Goal: Task Accomplishment & Management: Manage account settings

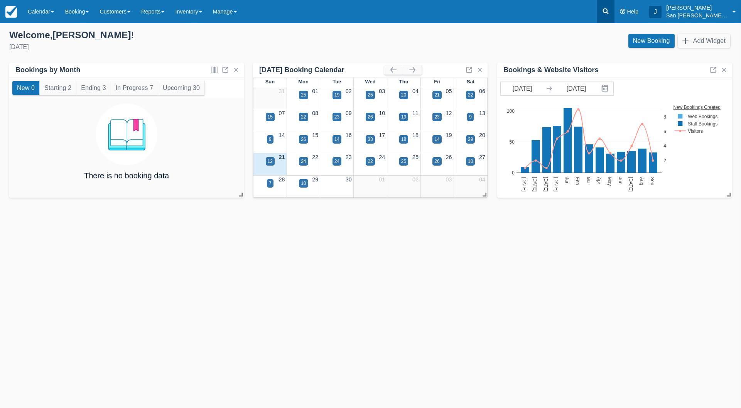
click at [609, 14] on icon at bounding box center [606, 11] width 8 height 8
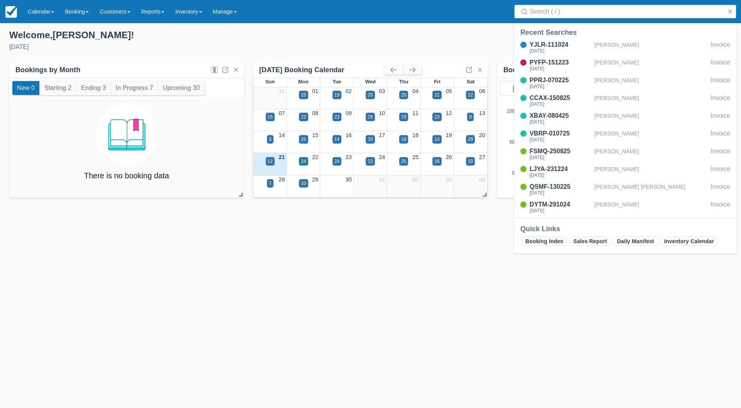
click at [611, 14] on input "Search" at bounding box center [627, 12] width 194 height 14
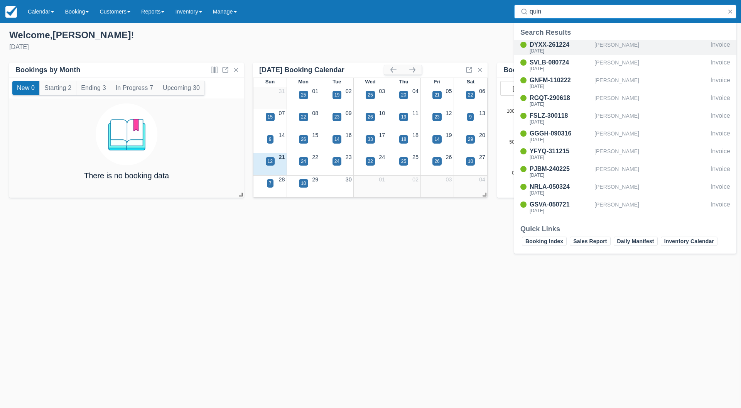
type input "quin"
click at [546, 46] on div "DYXX-261224" at bounding box center [561, 44] width 62 height 9
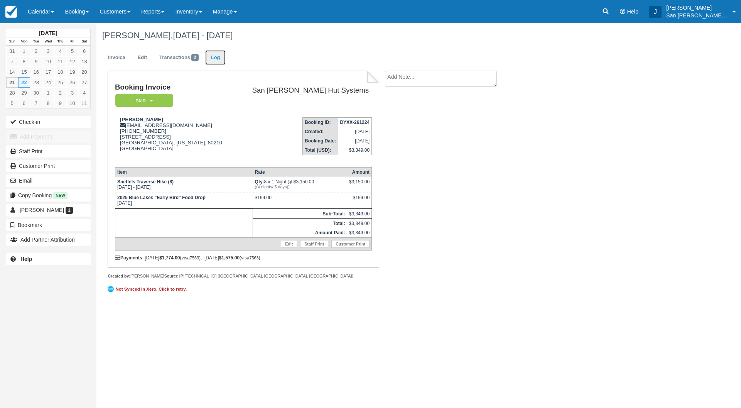
click at [216, 54] on link "Log" at bounding box center [215, 57] width 21 height 15
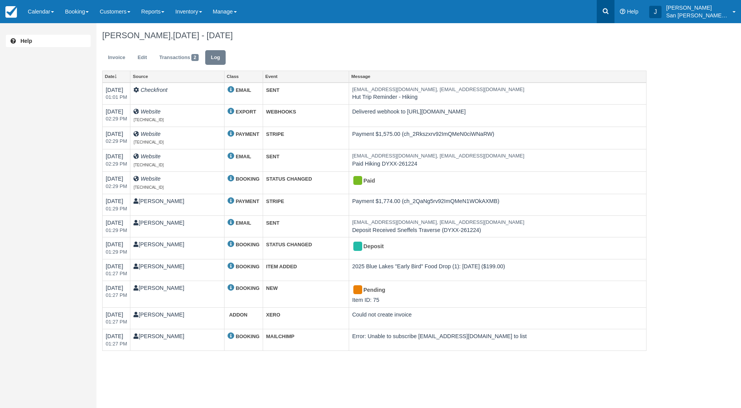
click at [609, 9] on icon at bounding box center [606, 11] width 6 height 6
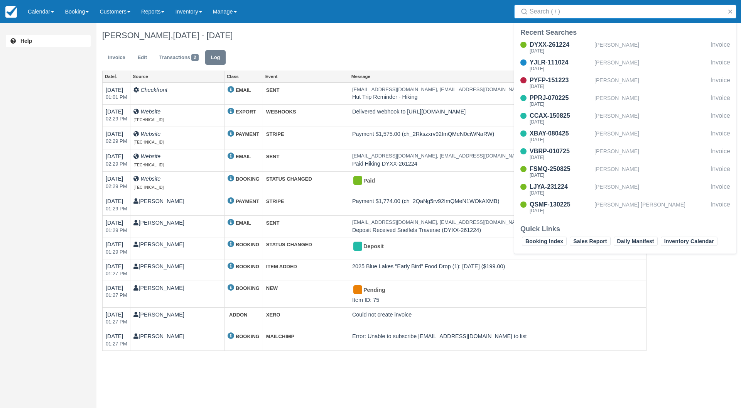
click at [480, 9] on div "Menu Calendar Customer Inventory Month Week Day Booking Daily Manifest Daily Li…" at bounding box center [370, 11] width 741 height 23
drag, startPoint x: 735, startPoint y: 15, endPoint x: 730, endPoint y: 13, distance: 5.6
click at [735, 15] on div at bounding box center [625, 12] width 222 height 14
drag, startPoint x: 730, startPoint y: 13, endPoint x: 717, endPoint y: 14, distance: 13.1
click at [730, 13] on button "button" at bounding box center [729, 11] width 9 height 9
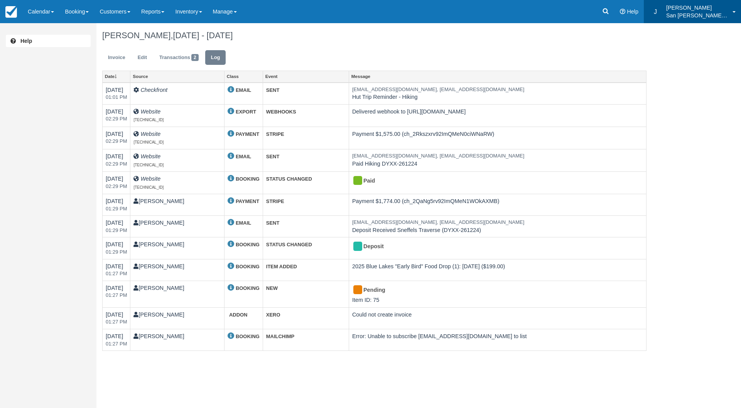
click at [705, 10] on p "[PERSON_NAME]" at bounding box center [697, 8] width 62 height 8
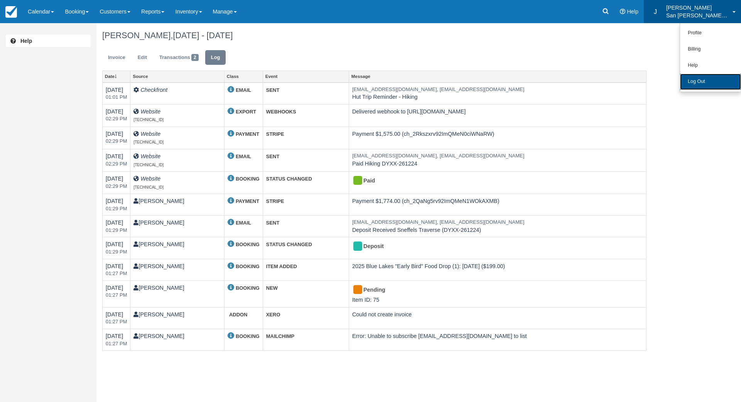
click at [693, 80] on link "Log Out" at bounding box center [710, 82] width 61 height 16
